Goal: Information Seeking & Learning: Learn about a topic

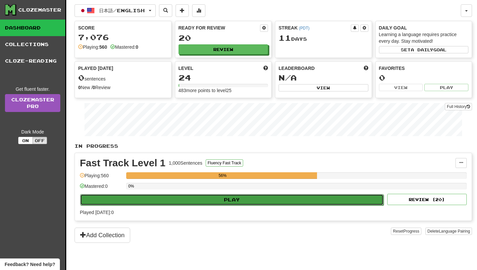
click at [221, 198] on button "Play" at bounding box center [231, 199] width 303 height 11
select select "**"
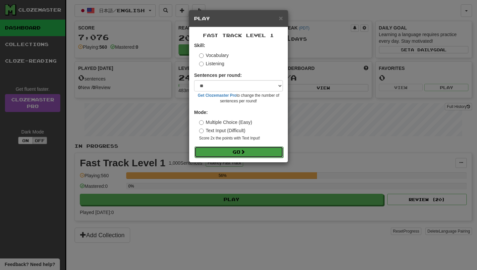
click at [231, 152] on button "Go" at bounding box center [238, 151] width 89 height 11
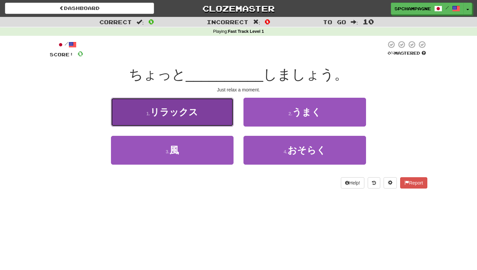
click at [195, 111] on span "リラックス" at bounding box center [174, 112] width 48 height 10
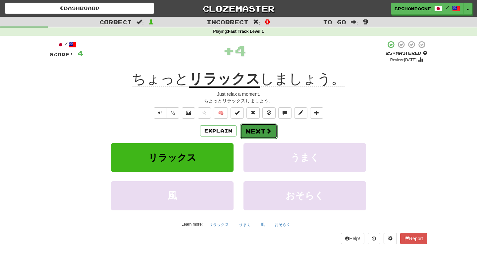
click at [261, 129] on button "Next" at bounding box center [258, 131] width 37 height 15
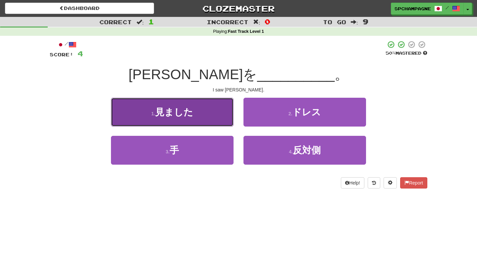
click at [204, 106] on button "1 . 見ました" at bounding box center [172, 112] width 123 height 29
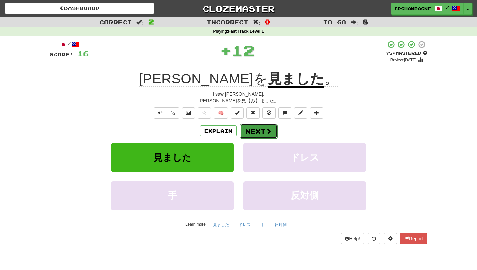
click at [256, 130] on button "Next" at bounding box center [258, 131] width 37 height 15
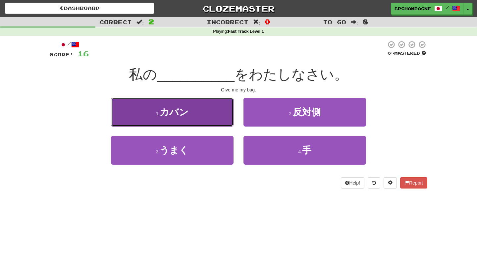
click at [173, 115] on span "カバン" at bounding box center [174, 112] width 29 height 10
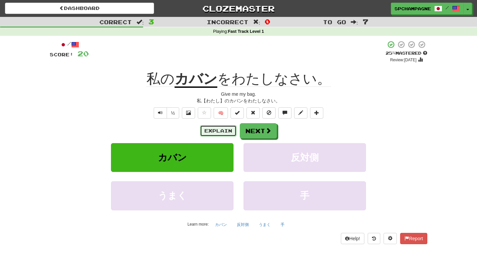
click at [222, 129] on button "Explain" at bounding box center [218, 130] width 36 height 11
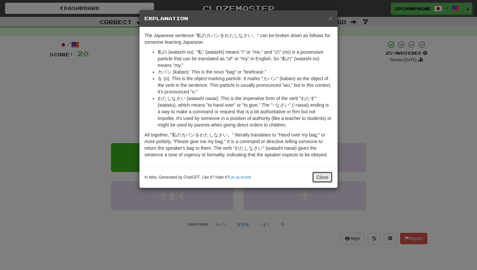
click at [320, 179] on button "Close" at bounding box center [322, 177] width 21 height 11
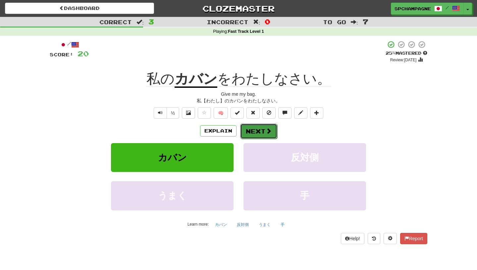
click at [263, 132] on button "Next" at bounding box center [258, 131] width 37 height 15
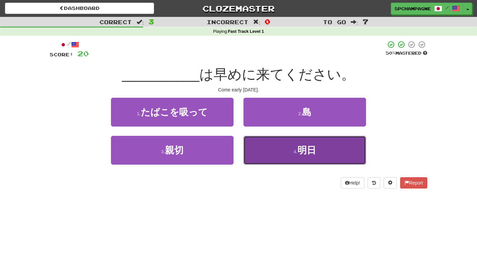
click at [283, 154] on button "4 . 明日" at bounding box center [304, 150] width 123 height 29
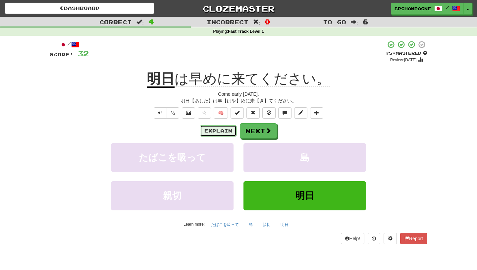
click at [220, 131] on button "Explain" at bounding box center [218, 130] width 36 height 11
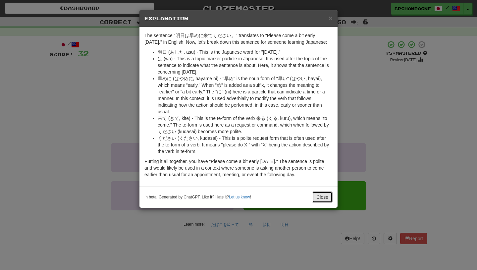
click at [322, 203] on button "Close" at bounding box center [322, 196] width 21 height 11
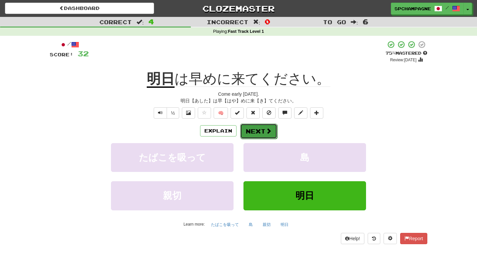
click at [270, 131] on span at bounding box center [269, 131] width 6 height 6
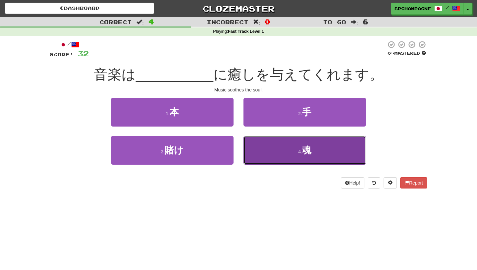
click at [305, 145] on span "魂" at bounding box center [306, 150] width 9 height 10
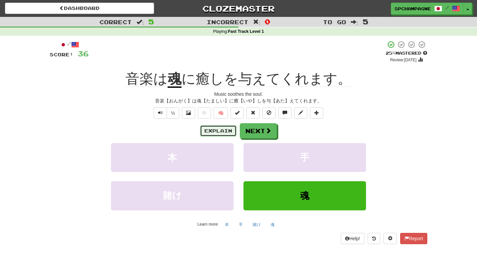
click at [225, 129] on button "Explain" at bounding box center [218, 130] width 36 height 11
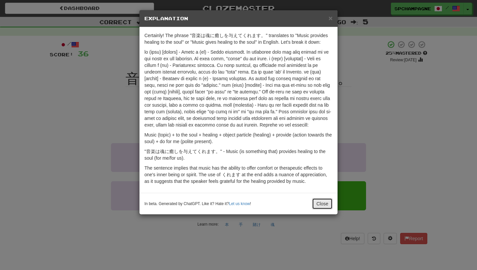
click at [319, 208] on button "Close" at bounding box center [322, 203] width 21 height 11
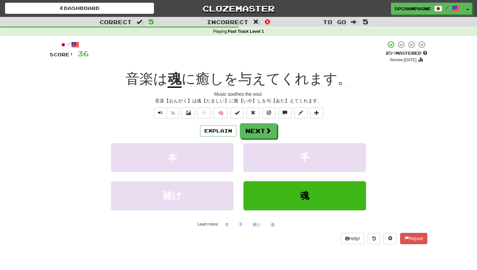
click at [70, 119] on div "/ Score: 36 + 4 25 % Mastered Review: [DATE] 音楽は 魂 に癒しを与えてくれます。 Music soothes t…" at bounding box center [239, 141] width 378 height 203
click at [255, 128] on button "Next" at bounding box center [258, 131] width 37 height 15
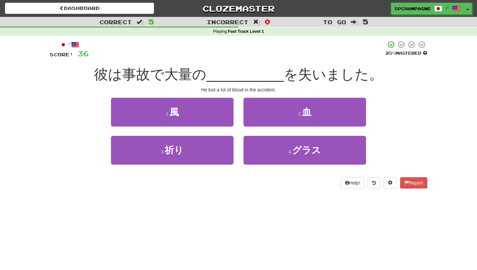
click at [154, 187] on div "Help! Report" at bounding box center [239, 182] width 378 height 11
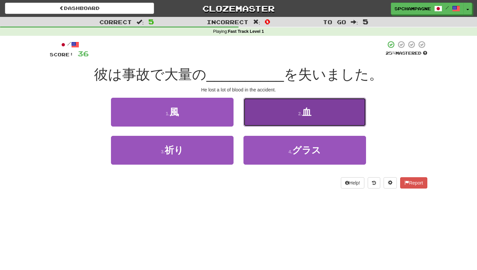
click at [283, 112] on button "2 . 血" at bounding box center [304, 112] width 123 height 29
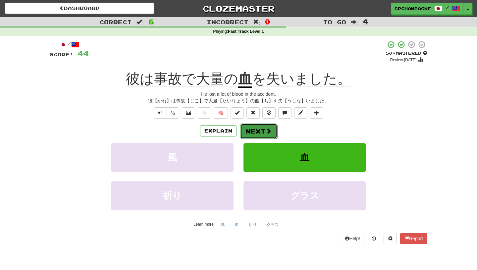
click at [266, 130] on span at bounding box center [269, 131] width 6 height 6
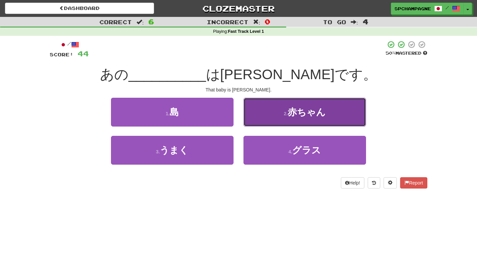
click at [273, 113] on button "2 . 赤ちゃん" at bounding box center [304, 112] width 123 height 29
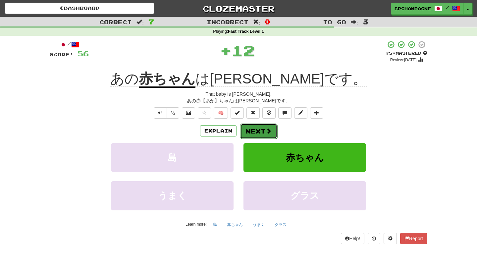
click at [256, 129] on button "Next" at bounding box center [258, 131] width 37 height 15
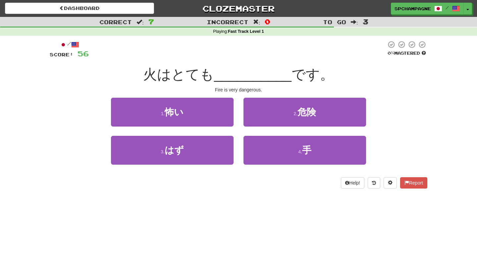
click at [189, 214] on div "Dashboard Clozemaster spchampagne / Toggle Dropdown Dashboard Leaderboard Activ…" at bounding box center [238, 135] width 477 height 270
click at [80, 190] on div "/ Score: 56 0 % Mastered 火はとても __________ です。 Fire is very dangerous. 1 . 怖い 2 …" at bounding box center [239, 117] width 378 height 162
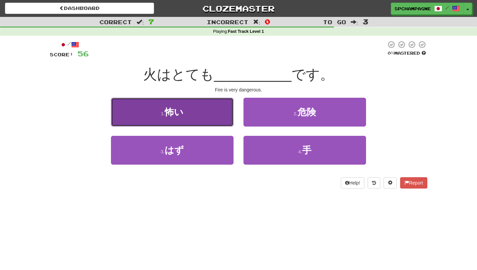
click at [177, 111] on span "怖い" at bounding box center [174, 112] width 19 height 10
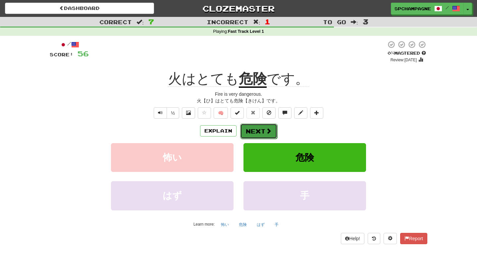
click at [258, 129] on button "Next" at bounding box center [258, 131] width 37 height 15
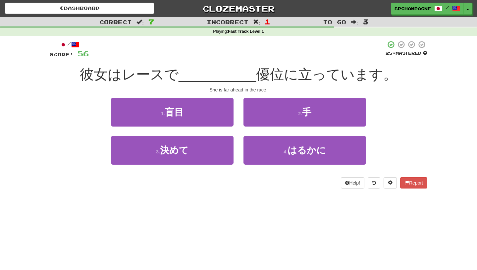
click at [65, 218] on div "Dashboard Clozemaster spchampagne / Toggle Dropdown Dashboard Leaderboard Activ…" at bounding box center [238, 135] width 477 height 270
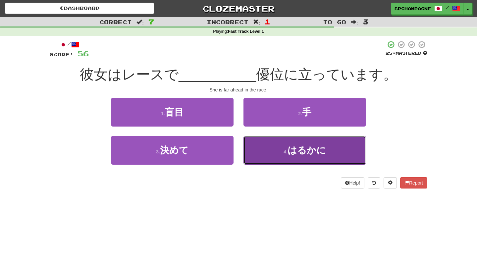
click at [293, 150] on span "はるかに" at bounding box center [306, 150] width 38 height 10
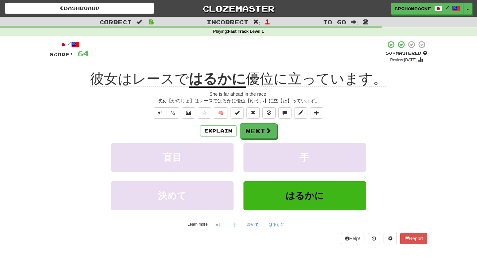
click at [423, 125] on div "Explain Next" at bounding box center [239, 130] width 378 height 15
click at [267, 130] on span at bounding box center [269, 131] width 6 height 6
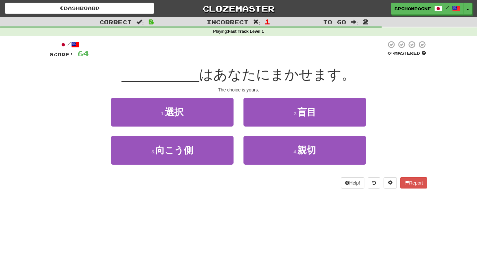
click at [211, 242] on div "Dashboard Clozemaster spchampagne / Toggle Dropdown Dashboard Leaderboard Activ…" at bounding box center [238, 135] width 477 height 270
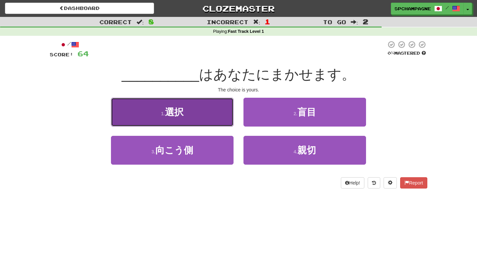
click at [168, 107] on span "選択" at bounding box center [174, 112] width 19 height 10
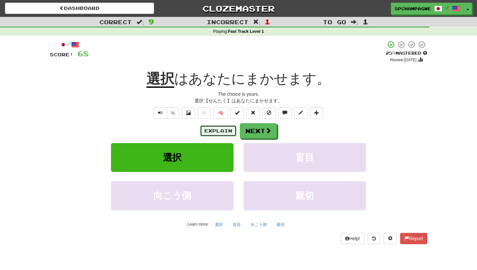
click at [224, 129] on button "Explain" at bounding box center [218, 130] width 36 height 11
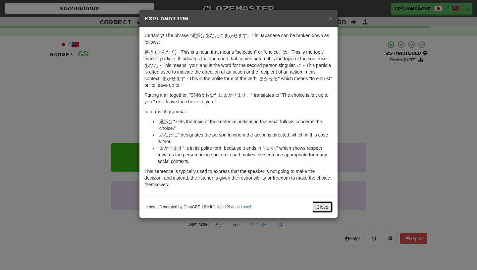
click at [327, 207] on button "Close" at bounding box center [322, 206] width 21 height 11
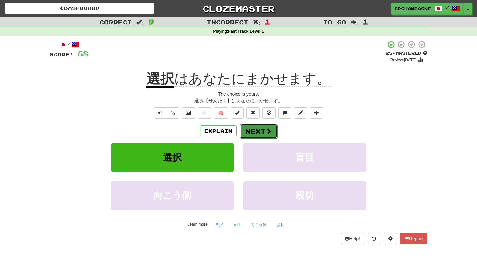
click at [265, 130] on button "Next" at bounding box center [258, 131] width 37 height 15
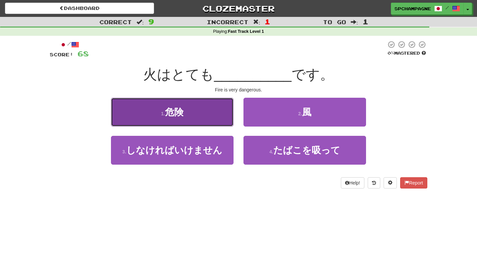
click at [207, 115] on button "1 . 危険" at bounding box center [172, 112] width 123 height 29
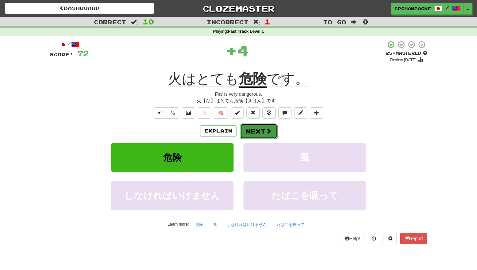
click at [252, 130] on button "Next" at bounding box center [258, 131] width 37 height 15
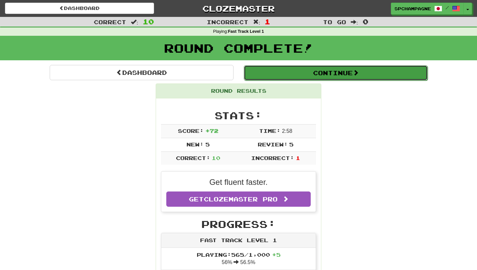
click at [292, 74] on button "Continue" at bounding box center [336, 72] width 184 height 15
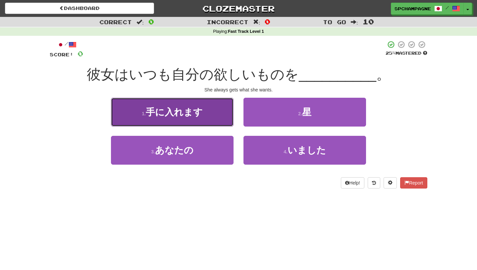
click at [166, 114] on span "手に入れます" at bounding box center [174, 112] width 57 height 10
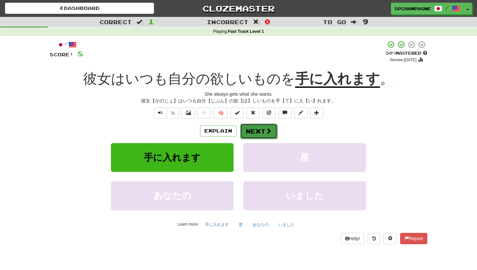
click at [253, 132] on button "Next" at bounding box center [258, 131] width 37 height 15
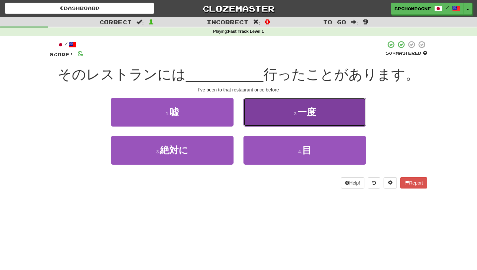
click at [270, 119] on button "2 . 一度" at bounding box center [304, 112] width 123 height 29
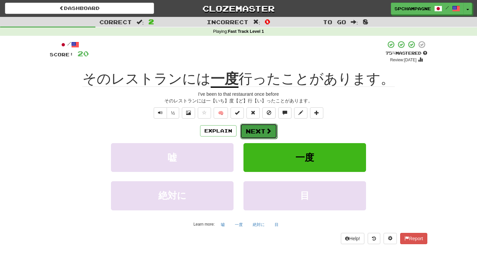
click at [264, 130] on button "Next" at bounding box center [258, 131] width 37 height 15
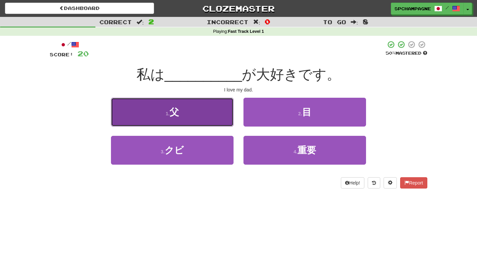
click at [196, 116] on button "1 . 父" at bounding box center [172, 112] width 123 height 29
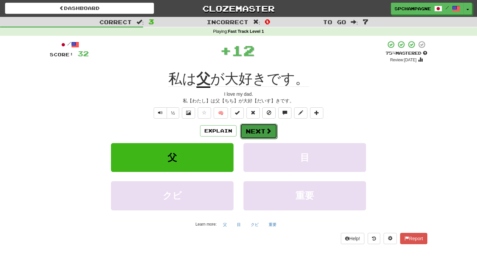
click at [249, 129] on button "Next" at bounding box center [258, 131] width 37 height 15
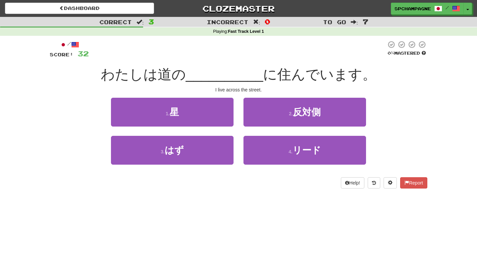
click at [196, 203] on div "Dashboard Clozemaster spchampagne / Toggle Dropdown Dashboard Leaderboard Activ…" at bounding box center [238, 135] width 477 height 270
click at [122, 211] on div "Dashboard Clozemaster spchampagne / Toggle Dropdown Dashboard Leaderboard Activ…" at bounding box center [238, 135] width 477 height 270
click at [111, 216] on div "Dashboard Clozemaster spchampagne / Toggle Dropdown Dashboard Leaderboard Activ…" at bounding box center [238, 135] width 477 height 270
click at [264, 194] on div "/ Score: 32 0 % Mastered わたしは道の __________ に住んでいます。 I live across the street. 1…" at bounding box center [239, 117] width 378 height 162
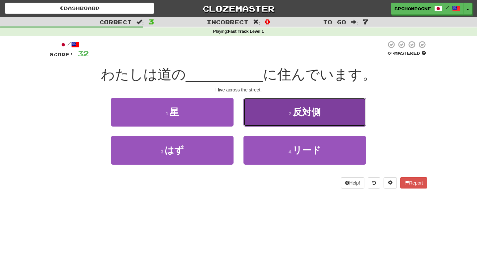
click at [298, 107] on span "反対側" at bounding box center [307, 112] width 28 height 10
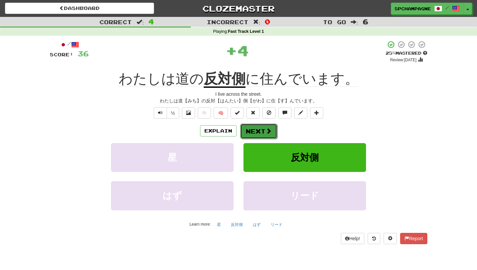
click at [254, 129] on button "Next" at bounding box center [258, 131] width 37 height 15
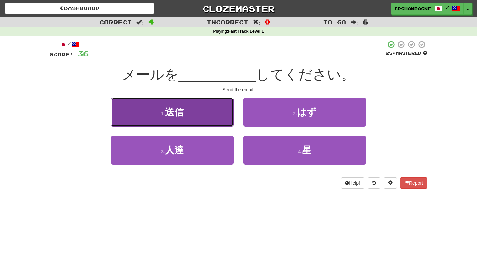
click at [176, 110] on span "送信" at bounding box center [174, 112] width 19 height 10
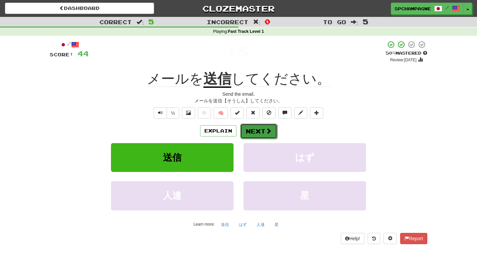
click at [260, 129] on button "Next" at bounding box center [258, 131] width 37 height 15
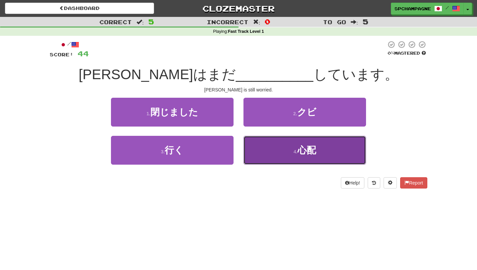
click at [272, 150] on button "4 . 心配" at bounding box center [304, 150] width 123 height 29
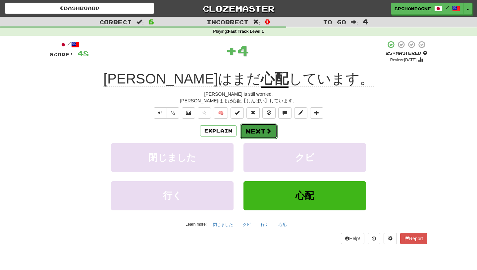
click at [256, 129] on button "Next" at bounding box center [258, 131] width 37 height 15
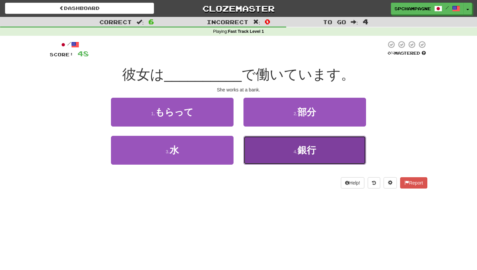
click at [282, 154] on button "4 . 銀行" at bounding box center [304, 150] width 123 height 29
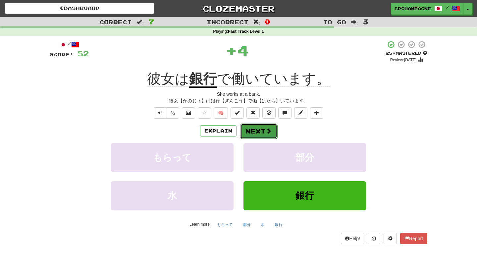
click at [254, 132] on button "Next" at bounding box center [258, 131] width 37 height 15
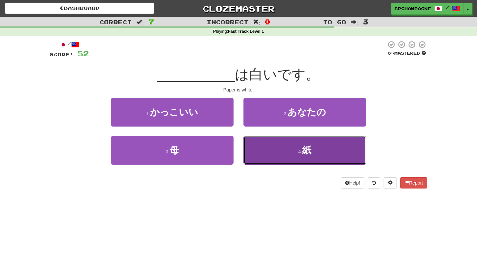
click at [285, 151] on button "4 . 紙" at bounding box center [304, 150] width 123 height 29
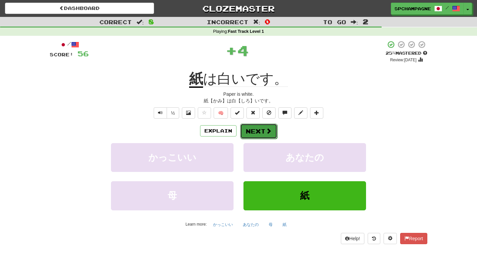
click at [265, 128] on button "Next" at bounding box center [258, 131] width 37 height 15
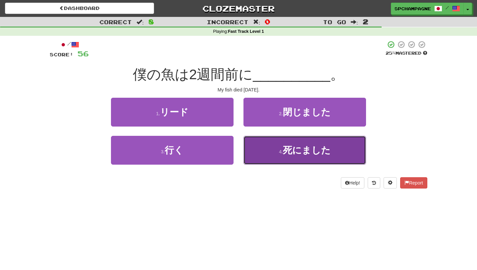
click at [268, 147] on button "4 . 死にました" at bounding box center [304, 150] width 123 height 29
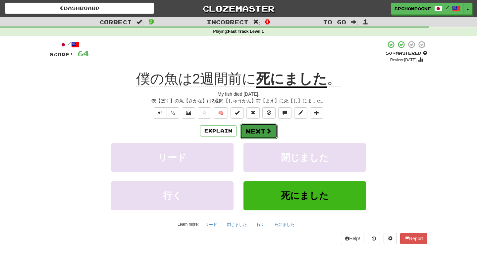
click at [264, 132] on button "Next" at bounding box center [258, 131] width 37 height 15
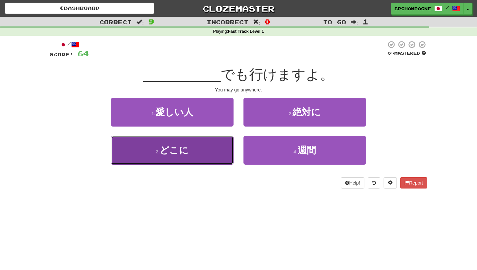
click at [189, 155] on button "3 . どこに" at bounding box center [172, 150] width 123 height 29
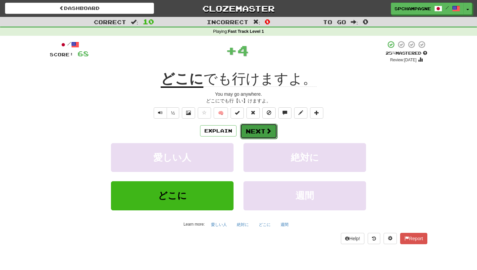
click at [252, 130] on button "Next" at bounding box center [258, 131] width 37 height 15
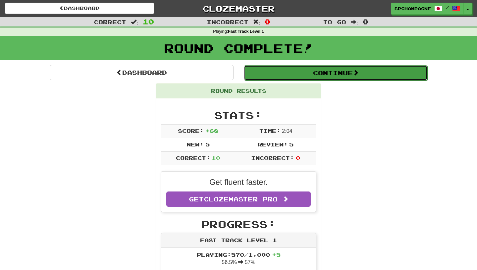
click at [275, 74] on button "Continue" at bounding box center [336, 72] width 184 height 15
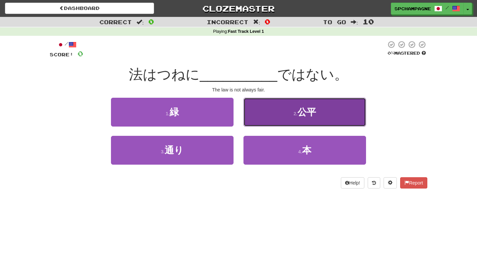
click at [301, 112] on span "公平" at bounding box center [306, 112] width 19 height 10
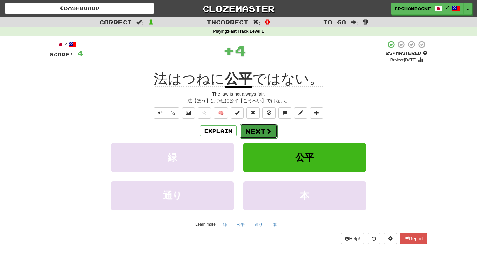
click at [267, 129] on span at bounding box center [269, 131] width 6 height 6
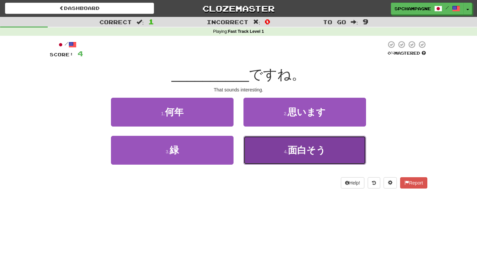
click at [268, 146] on button "4 . 面白そう" at bounding box center [304, 150] width 123 height 29
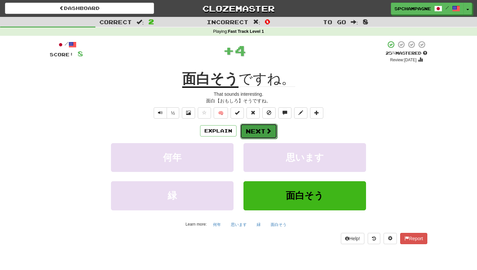
click at [262, 133] on button "Next" at bounding box center [258, 131] width 37 height 15
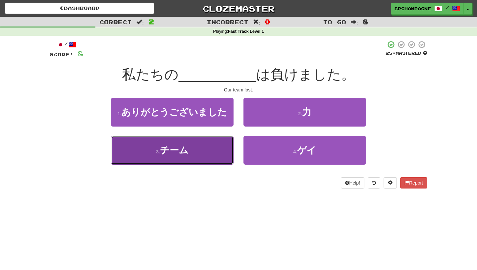
click at [209, 152] on button "3 . チーム" at bounding box center [172, 150] width 123 height 29
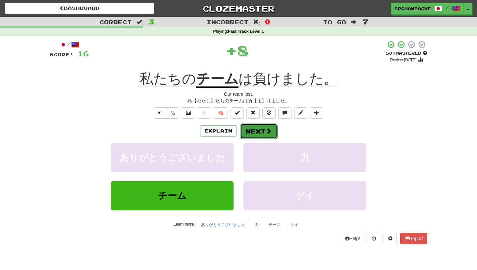
click at [256, 131] on button "Next" at bounding box center [258, 131] width 37 height 15
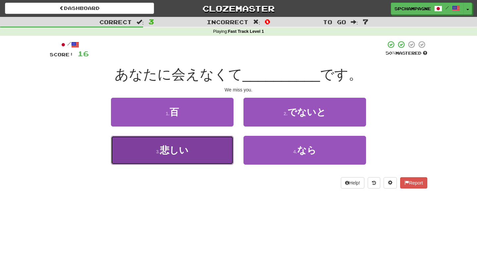
click at [182, 151] on span "悲しい" at bounding box center [174, 150] width 28 height 10
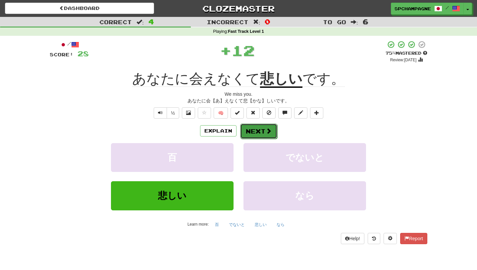
click at [261, 130] on button "Next" at bounding box center [258, 131] width 37 height 15
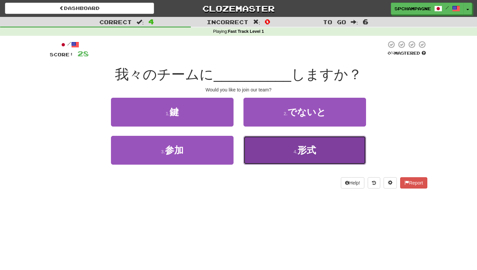
click at [304, 149] on span "形式" at bounding box center [306, 150] width 19 height 10
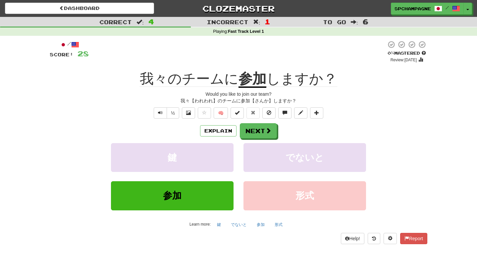
click at [430, 131] on div "/ Score: 28 0 % Mastered Review: [DATE] 我々のチームに 参加 しますか？ Would you like to join…" at bounding box center [238, 144] width 387 height 217
click at [269, 131] on span at bounding box center [269, 131] width 6 height 6
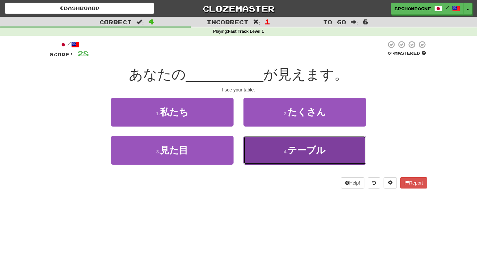
click at [281, 154] on button "4 . [GEOGRAPHIC_DATA]" at bounding box center [304, 150] width 123 height 29
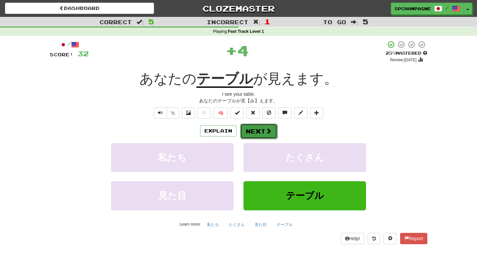
click at [256, 129] on button "Next" at bounding box center [258, 131] width 37 height 15
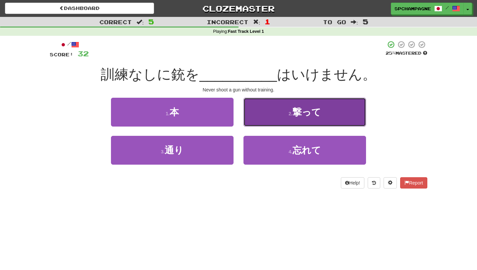
click at [299, 110] on span "撃って" at bounding box center [306, 112] width 28 height 10
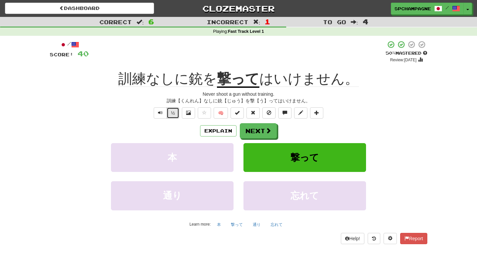
click at [175, 113] on button "½" at bounding box center [173, 112] width 13 height 11
click at [264, 127] on button "Next" at bounding box center [258, 131] width 37 height 15
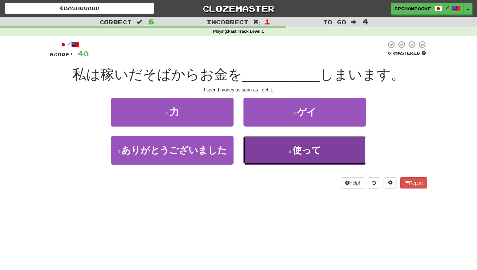
click at [298, 150] on span "使って" at bounding box center [306, 150] width 28 height 10
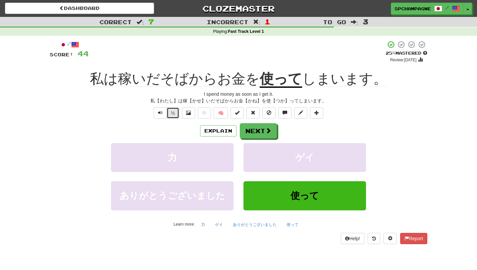
click at [172, 114] on button "½" at bounding box center [173, 112] width 13 height 11
click at [261, 129] on button "Next" at bounding box center [258, 131] width 37 height 15
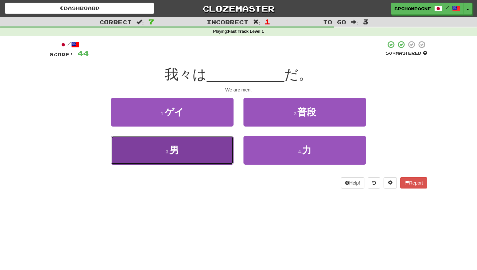
click at [199, 153] on button "3 . 男" at bounding box center [172, 150] width 123 height 29
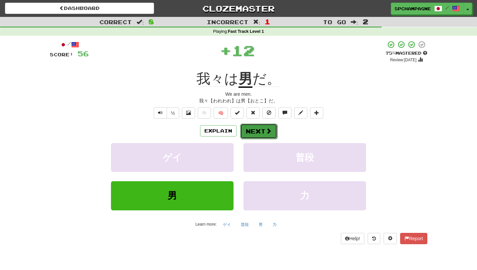
click at [265, 130] on button "Next" at bounding box center [258, 131] width 37 height 15
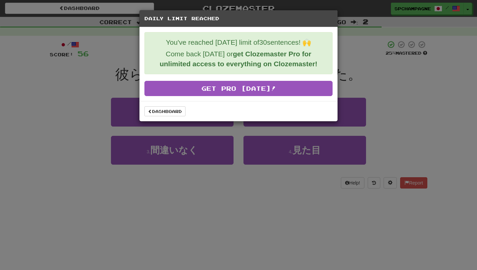
click at [397, 84] on div "Daily Limit Reached You've reached [DATE] limit of 30 sentences! 🙌 Come back [D…" at bounding box center [238, 135] width 477 height 270
